Goal: Information Seeking & Learning: Learn about a topic

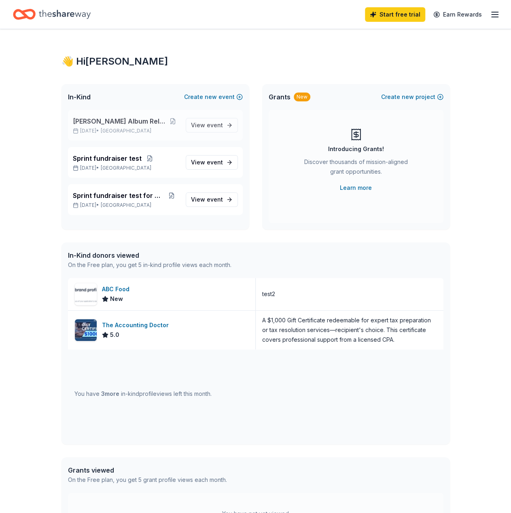
click at [87, 118] on span "[PERSON_NAME] Album Release Party" at bounding box center [120, 121] width 94 height 10
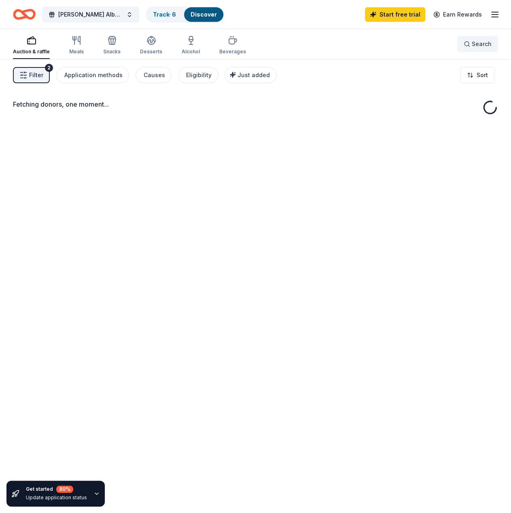
click at [496, 47] on button "Search" at bounding box center [477, 44] width 41 height 16
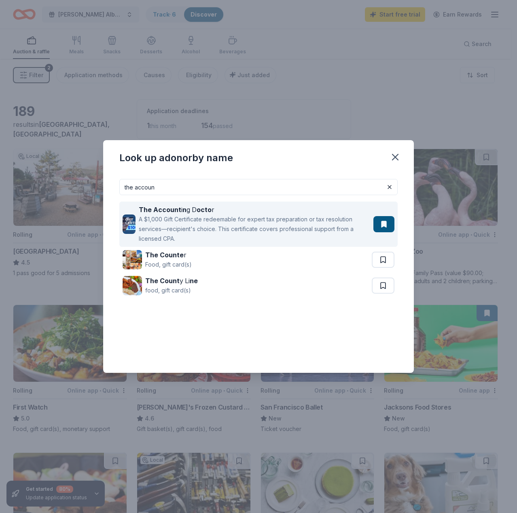
type input "the accoun"
click at [224, 210] on div "The Account i n g D octo r" at bounding box center [254, 210] width 231 height 10
